Goal: Transaction & Acquisition: Download file/media

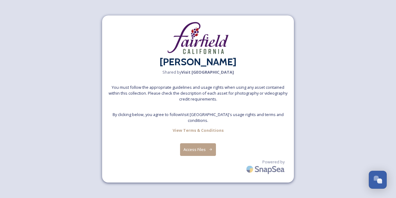
click at [199, 138] on div "[PERSON_NAME] Shared by Visit Fairfield You must follow the appropriate guideli…" at bounding box center [198, 98] width 192 height 167
click at [197, 145] on button "Access Files" at bounding box center [198, 149] width 36 height 13
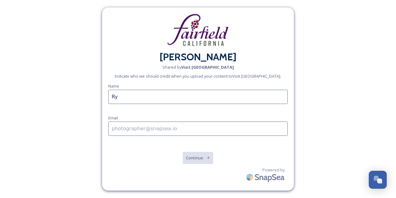
type input "R"
paste input "Zebastian"
type input "Zebastian"
click at [121, 128] on input at bounding box center [197, 128] width 179 height 14
paste input "[EMAIL_ADDRESS][DOMAIN_NAME]>"
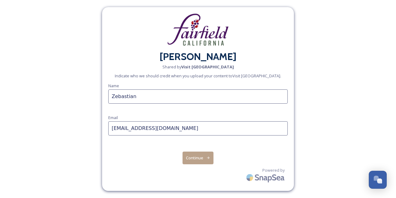
type input "[EMAIL_ADDRESS][DOMAIN_NAME]"
click at [212, 153] on button "Continue" at bounding box center [197, 157] width 31 height 13
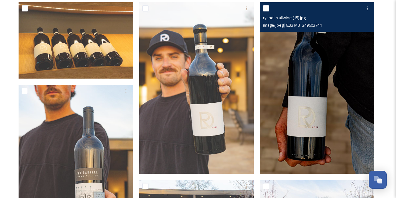
scroll to position [527, 0]
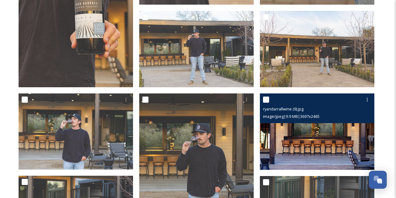
click at [316, 135] on img at bounding box center [317, 131] width 114 height 76
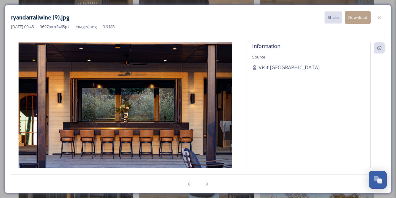
click at [162, 112] on img at bounding box center [125, 113] width 228 height 142
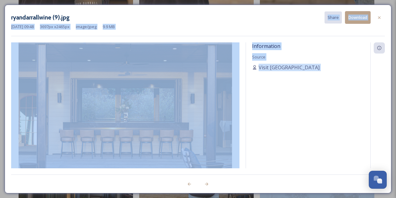
drag, startPoint x: 244, startPoint y: 15, endPoint x: 163, endPoint y: -9, distance: 85.1
click at [163, 0] on html "[PERSON_NAME] Shared by Visit Fairfield [PERSON_NAME] 27 file s Filters Date Cr…" at bounding box center [198, 19] width 396 height 1092
click at [173, 32] on div "ryandarrallwine (9).jpg Share Download [DATE] 09:48 3697 px x 2465 px image/jpe…" at bounding box center [197, 23] width 373 height 25
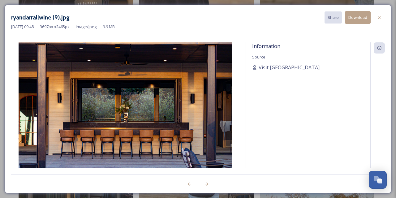
click at [363, 19] on button "Download" at bounding box center [358, 17] width 26 height 13
